Goal: Information Seeking & Learning: Learn about a topic

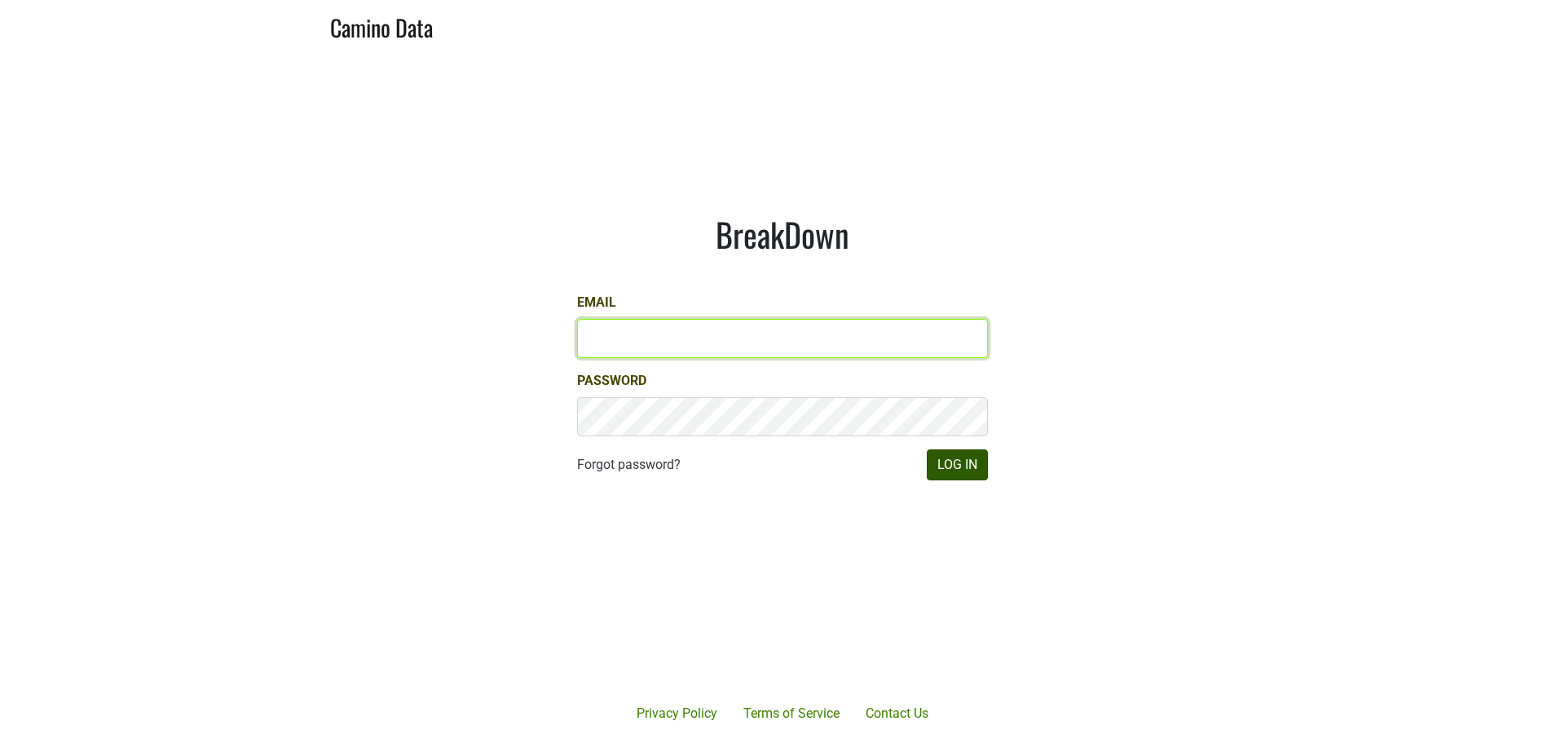
type input "[PERSON_NAME][EMAIL_ADDRESS][DOMAIN_NAME]"
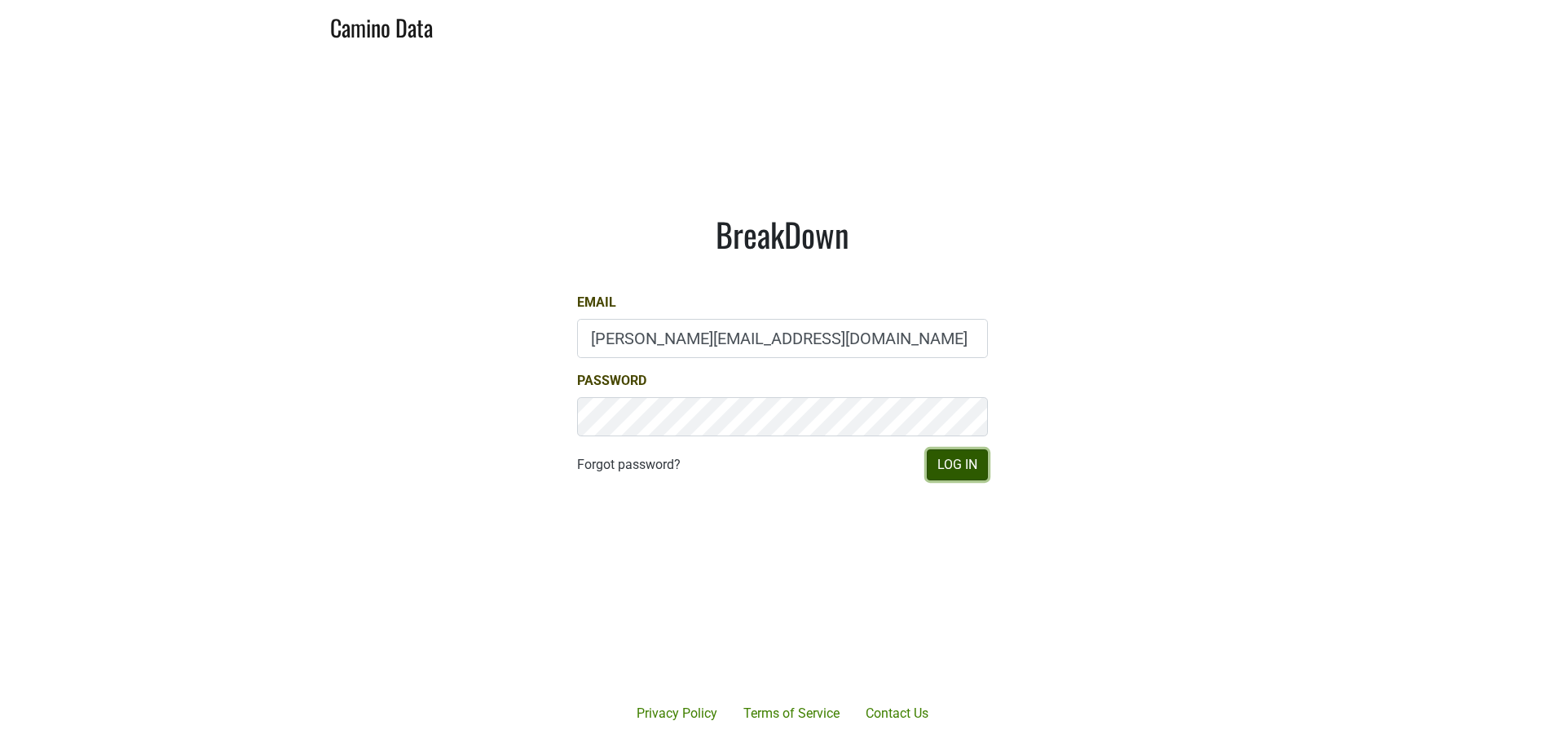
click at [955, 459] on button "Log In" at bounding box center [957, 464] width 61 height 31
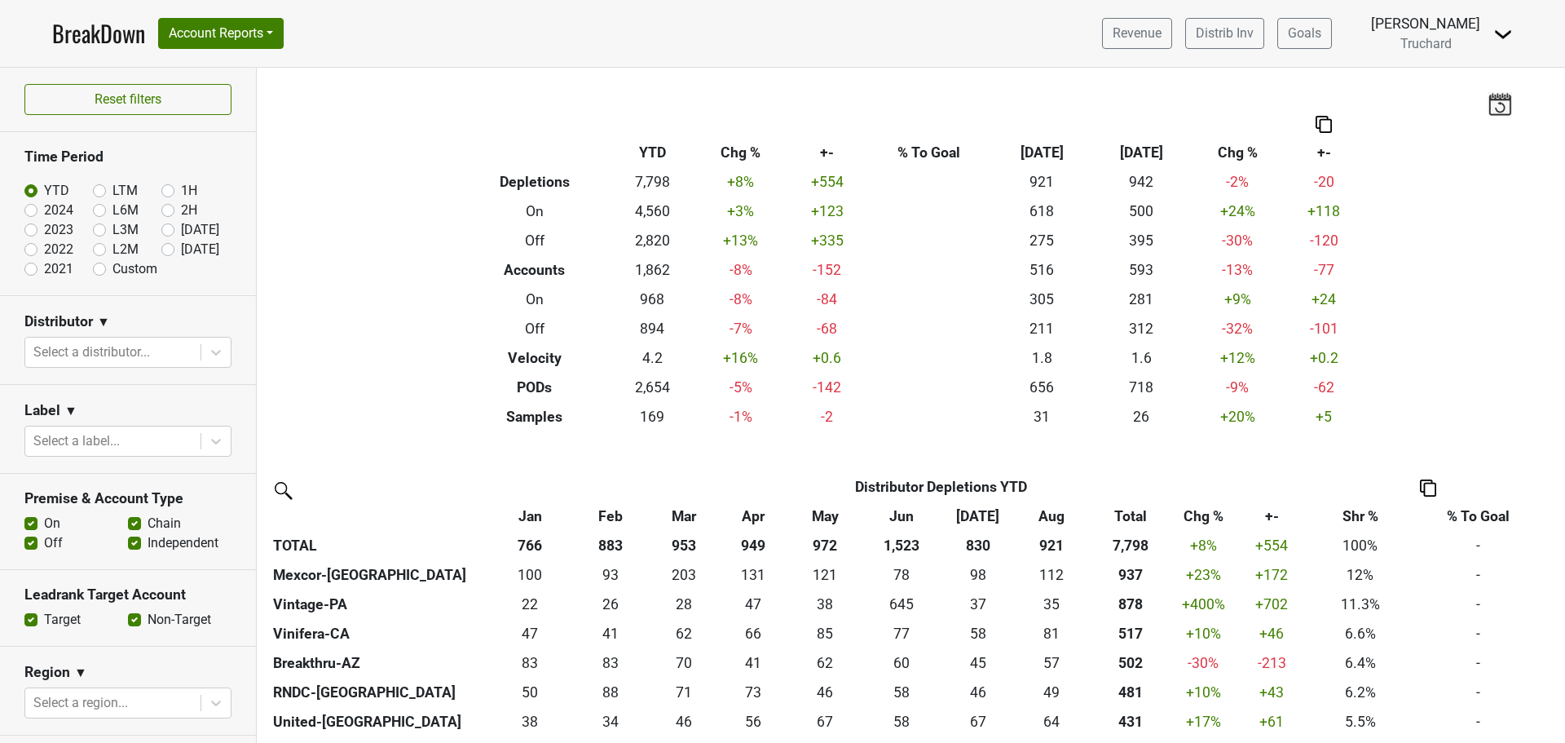
click at [236, 12] on nav "BreakDown Account Reports SuperRanker Map Award Progress Chain Compliance CRM N…" at bounding box center [782, 33] width 1487 height 67
click at [236, 34] on button "Account Reports" at bounding box center [221, 33] width 126 height 31
click at [224, 63] on link "SuperRanker" at bounding box center [231, 71] width 144 height 26
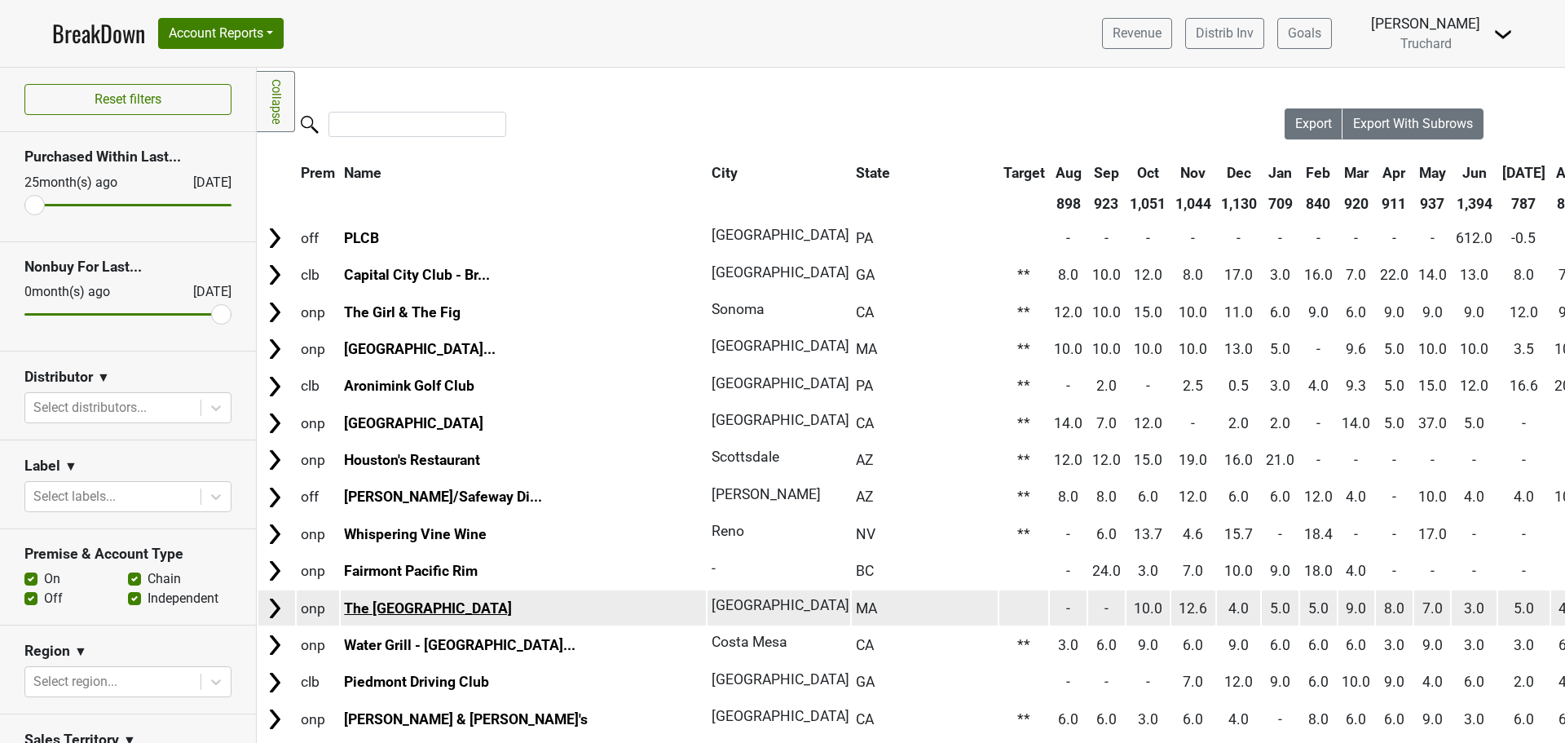
click at [413, 606] on link "The Lenox Hotel" at bounding box center [428, 608] width 168 height 16
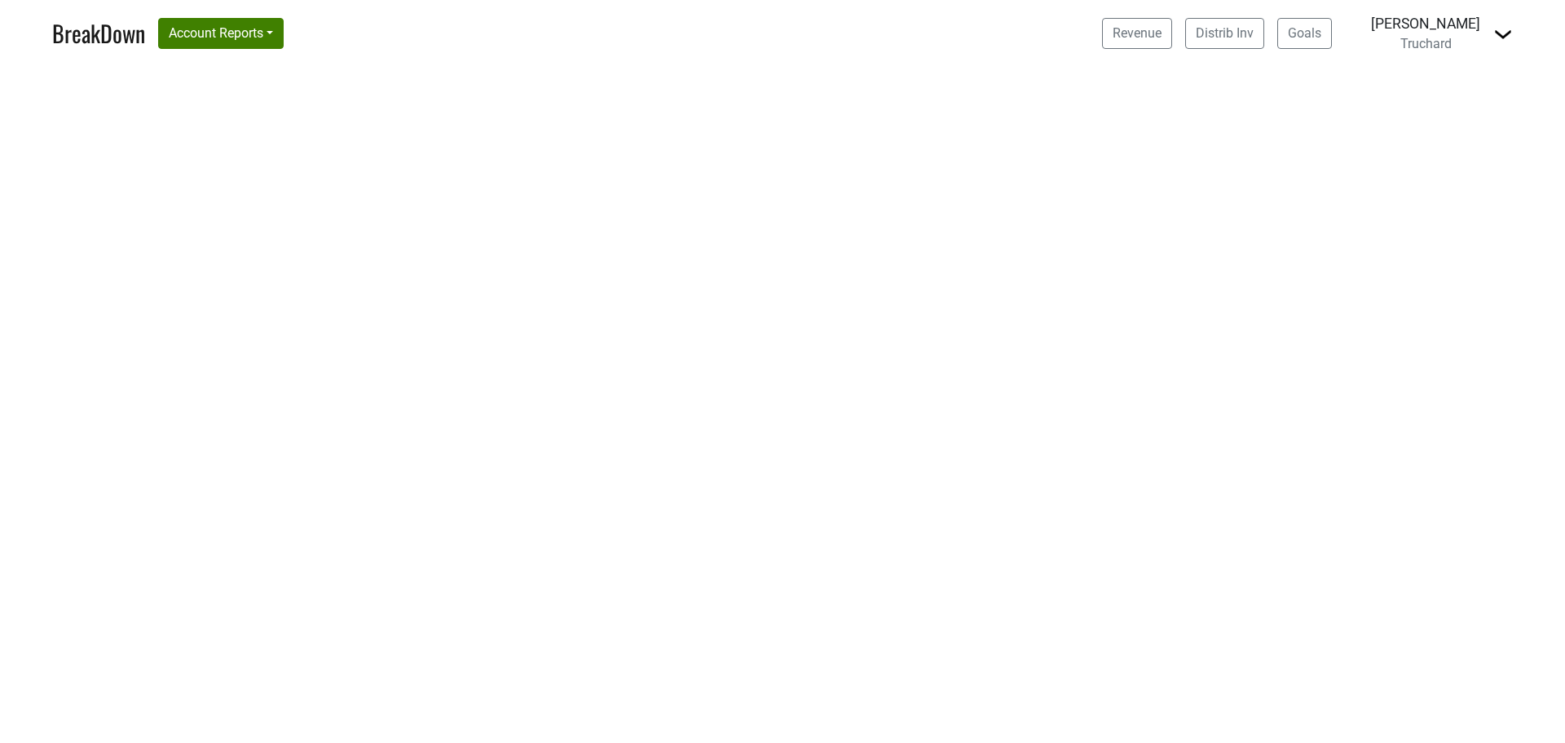
select select "CA"
